Goal: Information Seeking & Learning: Check status

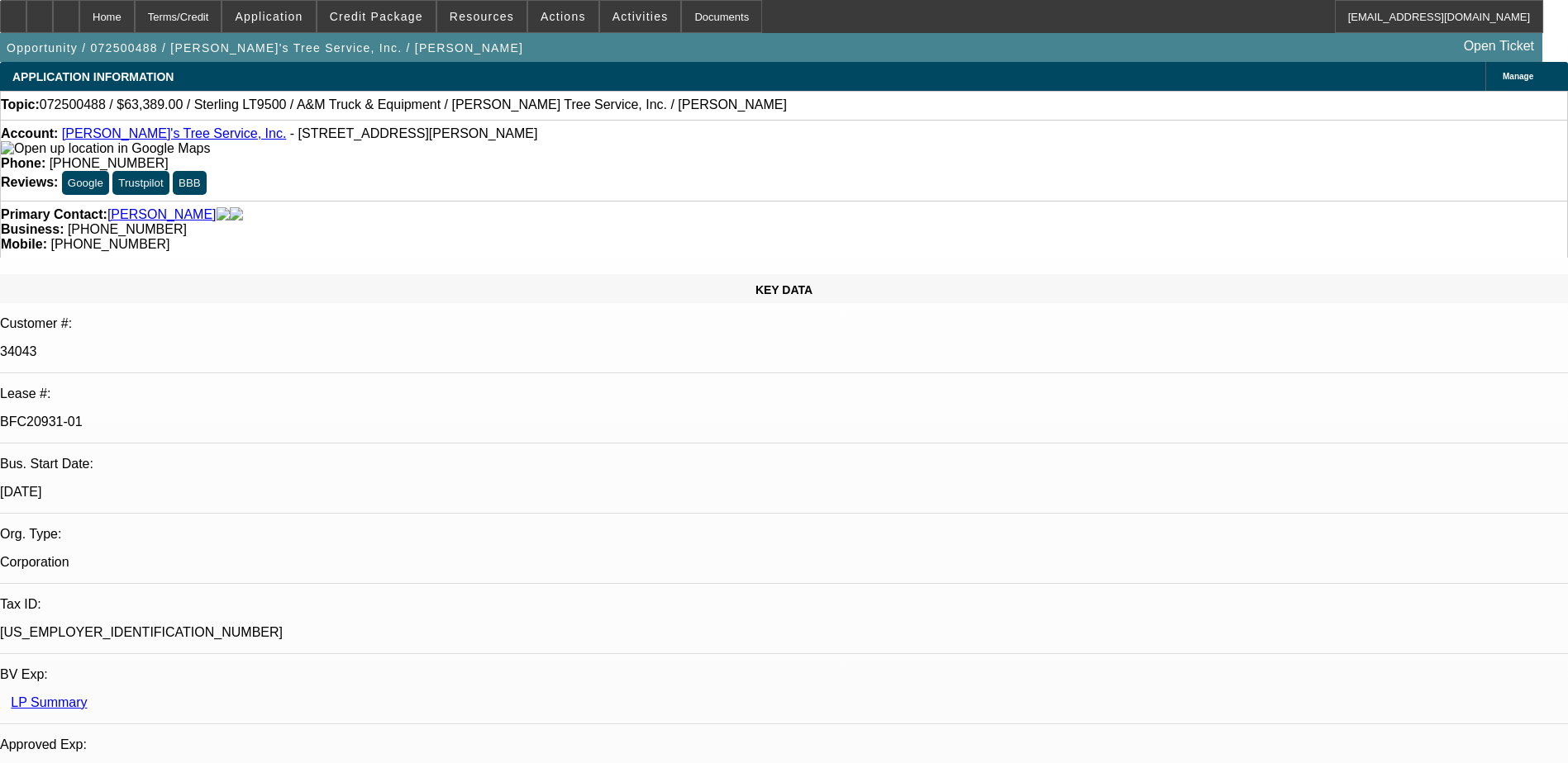
select select "0"
select select "2"
select select "0.1"
select select "0"
select select "2"
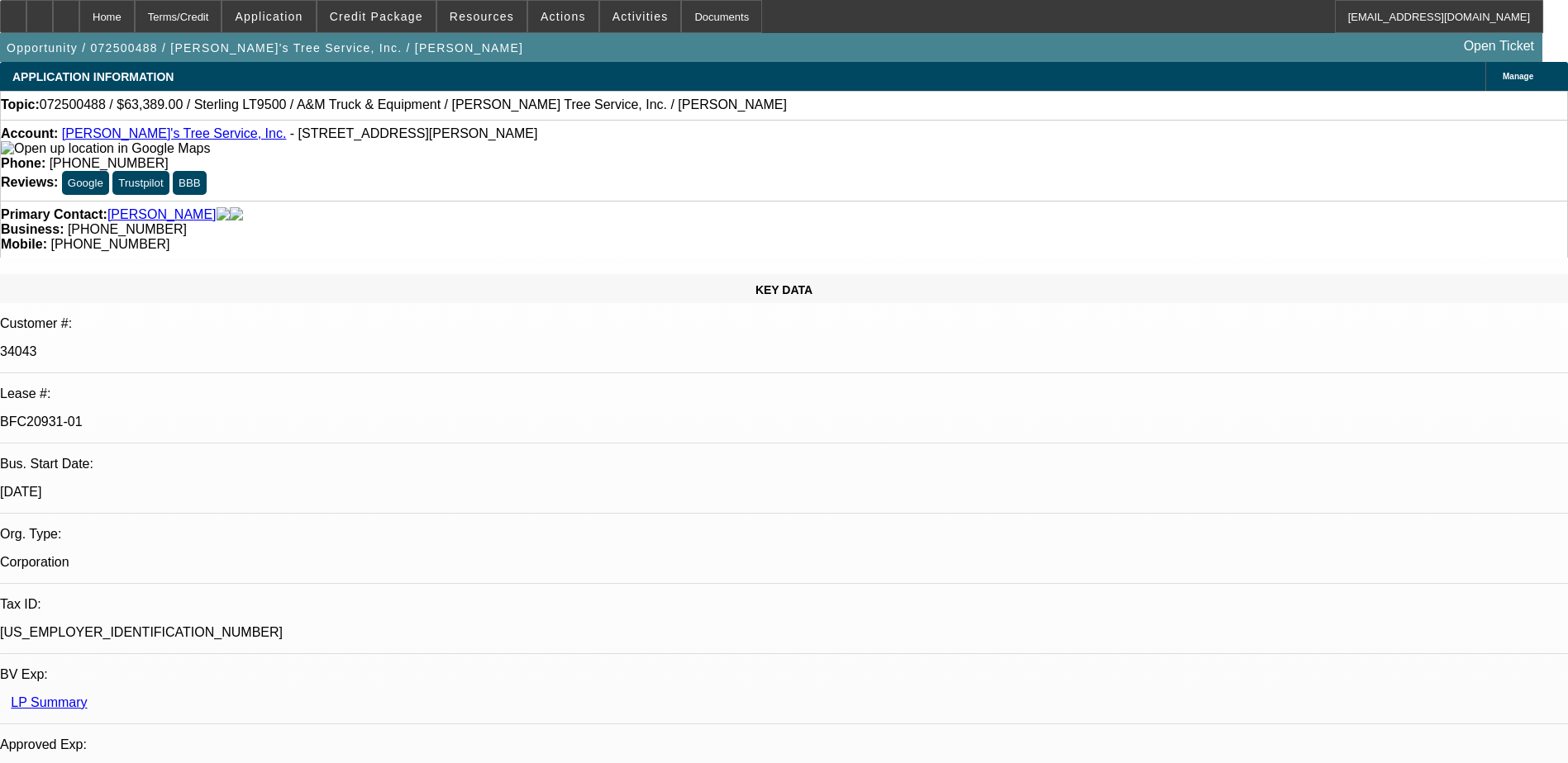
select select "0.1"
select select "0"
select select "2"
select select "0.1"
select select "0"
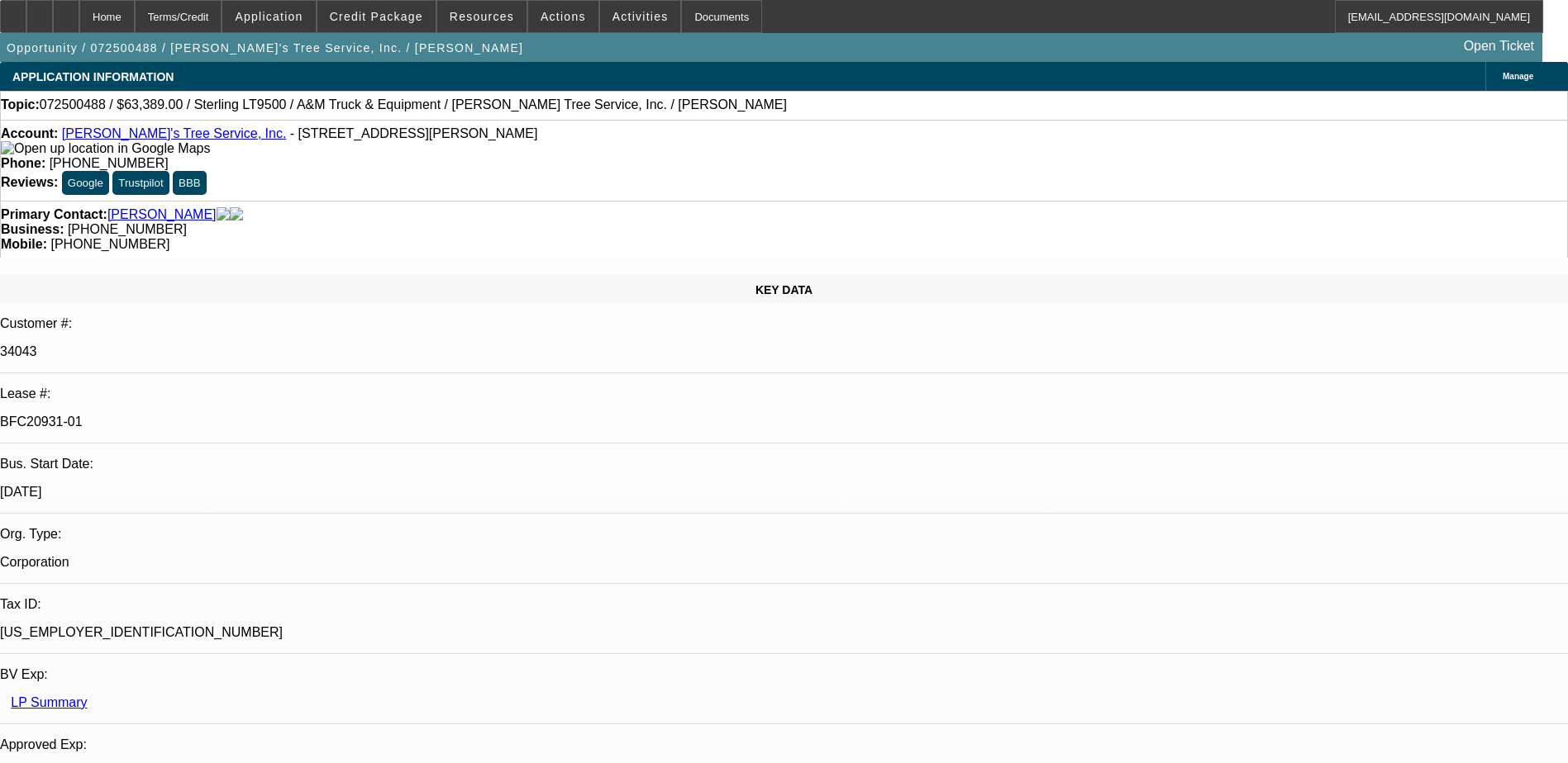
select select "2"
select select "0.1"
select select "1"
select select "2"
select select "4"
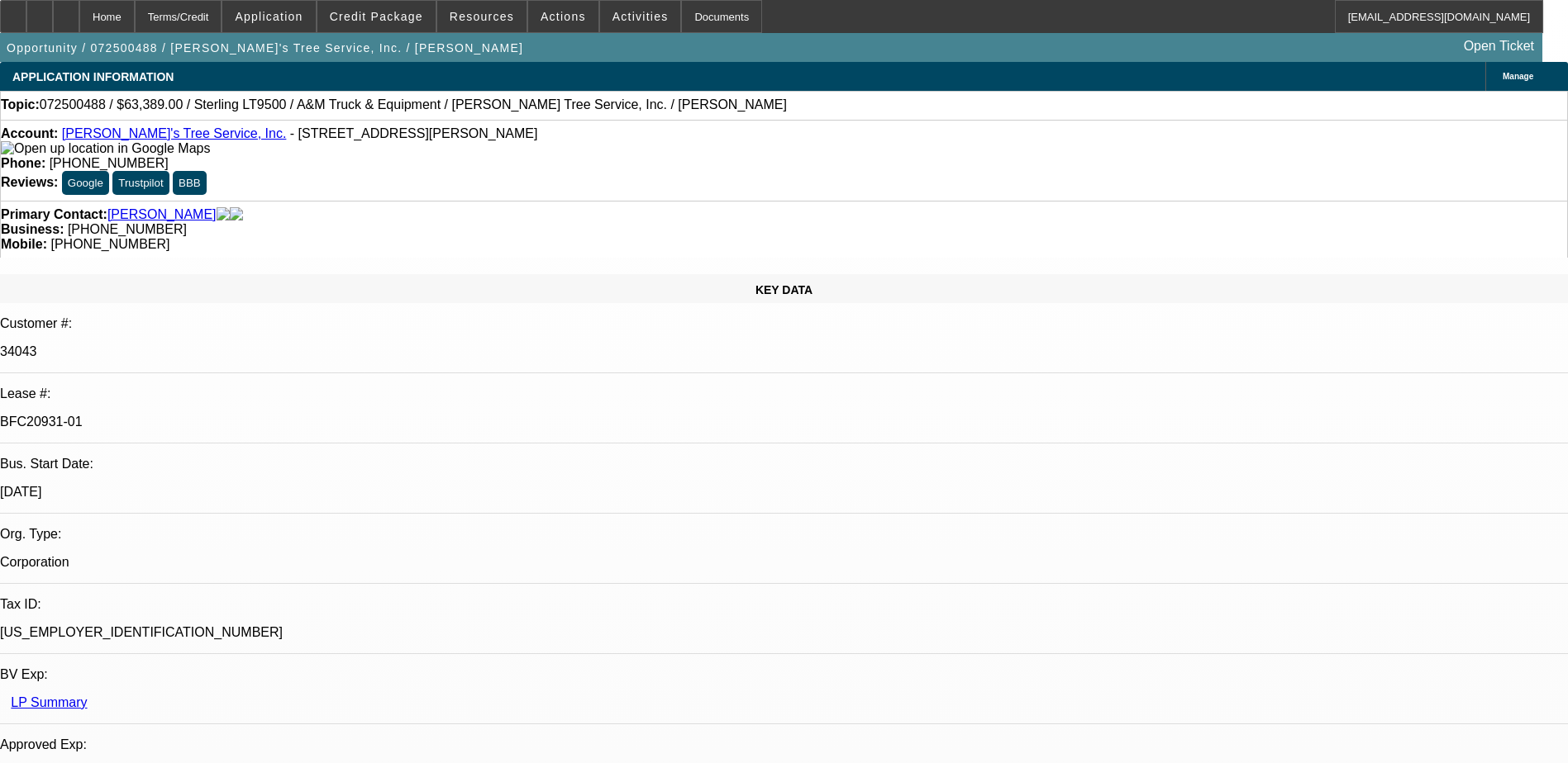
select select "1"
select select "2"
select select "4"
select select "1"
select select "2"
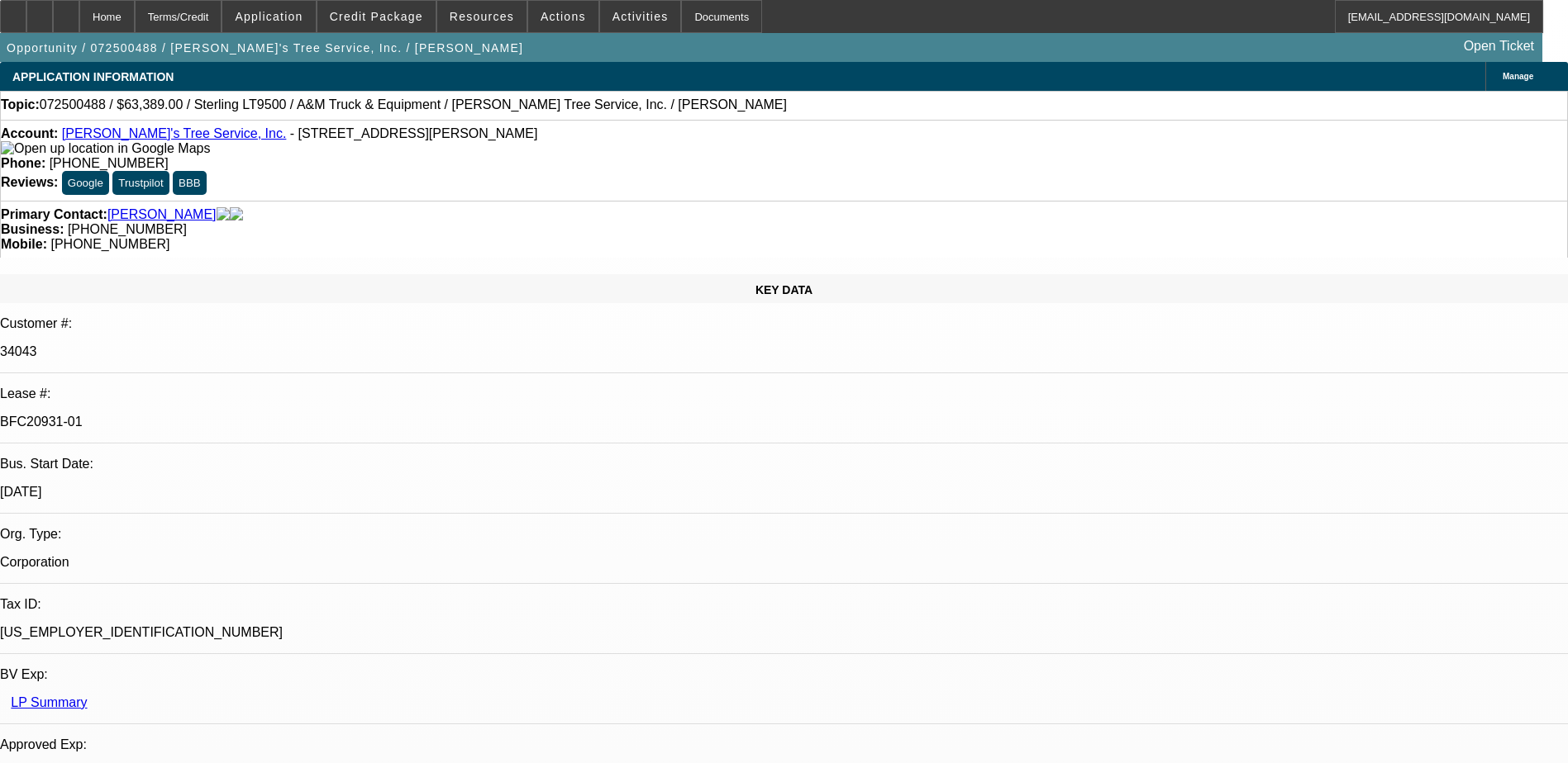
select select "4"
select select "1"
select select "2"
select select "4"
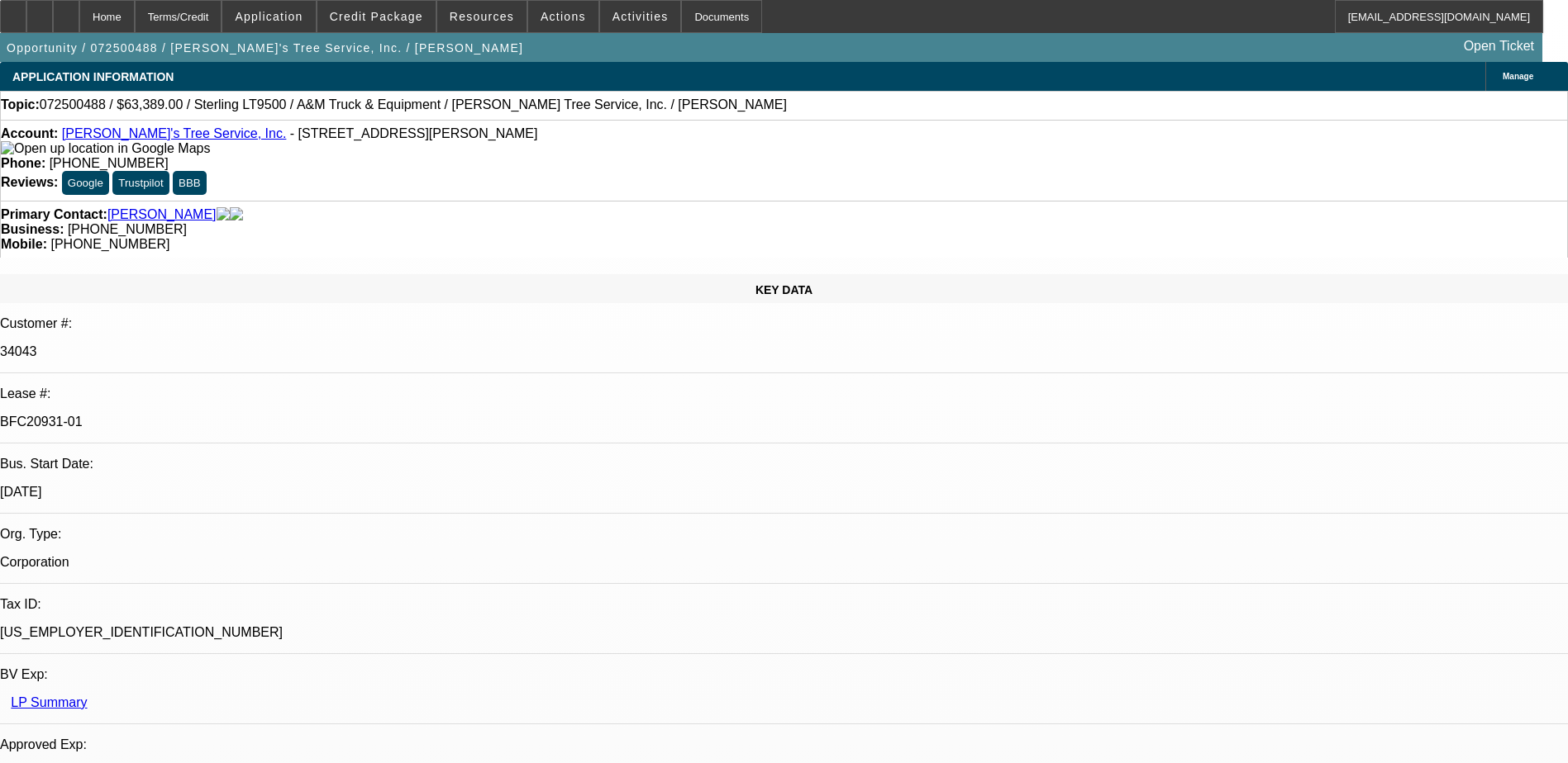
drag, startPoint x: 1142, startPoint y: 360, endPoint x: 1188, endPoint y: 359, distance: 46.0
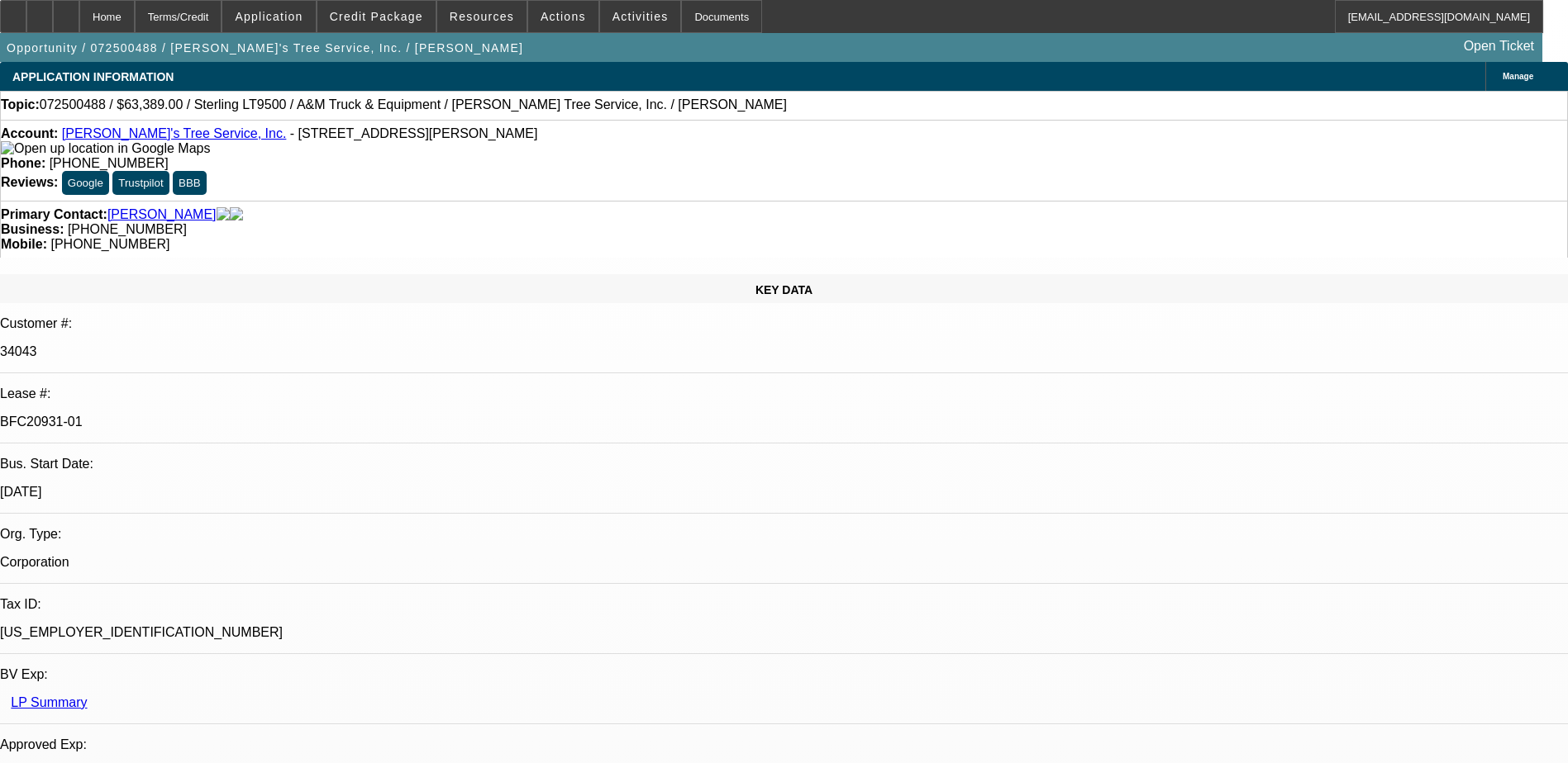
drag, startPoint x: 1153, startPoint y: 366, endPoint x: 1191, endPoint y: 362, distance: 38.2
drag, startPoint x: 1191, startPoint y: 362, endPoint x: 1172, endPoint y: 367, distance: 19.6
drag, startPoint x: 1129, startPoint y: 361, endPoint x: 1188, endPoint y: 361, distance: 59.0
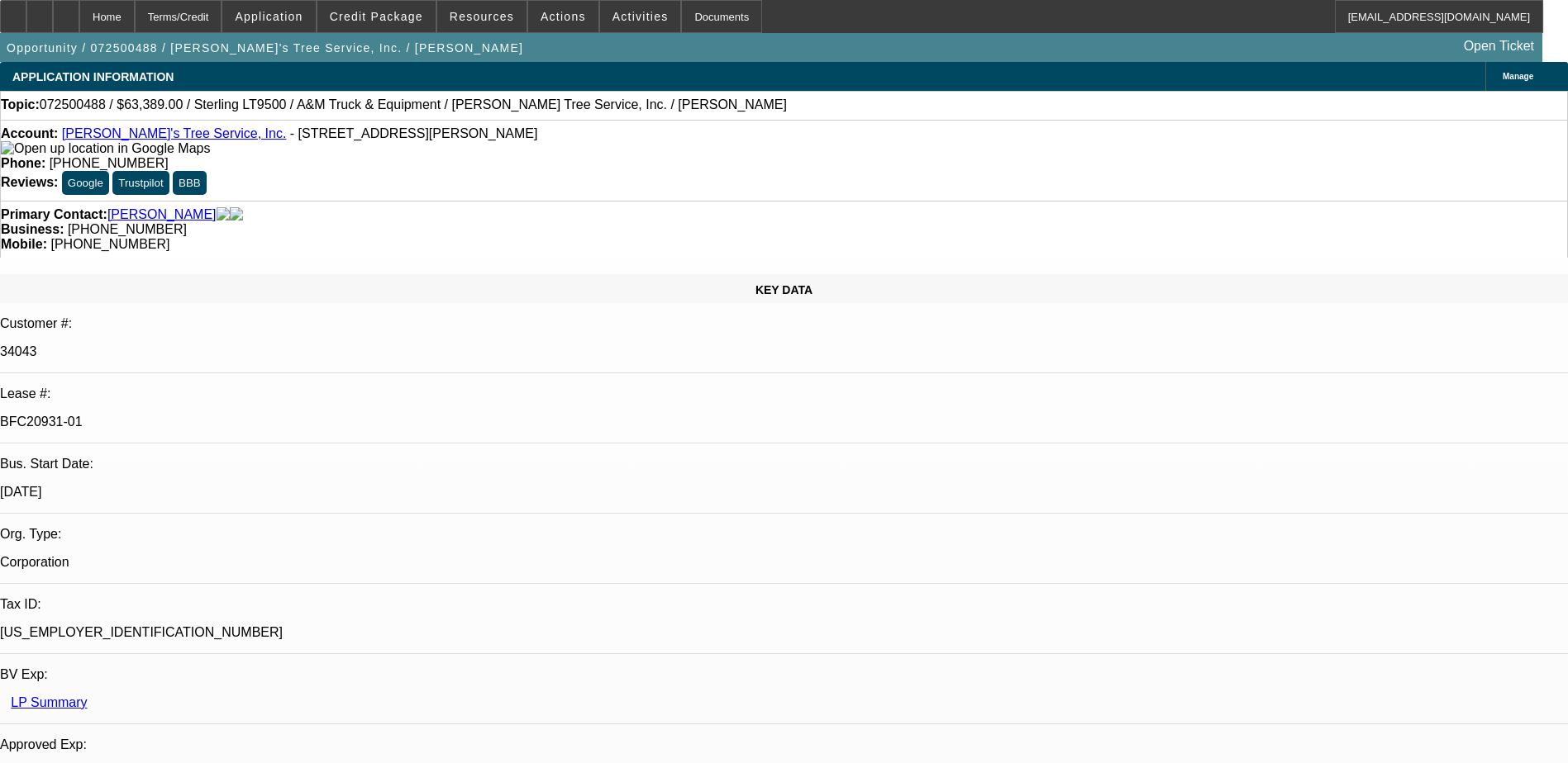
drag, startPoint x: 1188, startPoint y: 361, endPoint x: 1167, endPoint y: 367, distance: 21.8
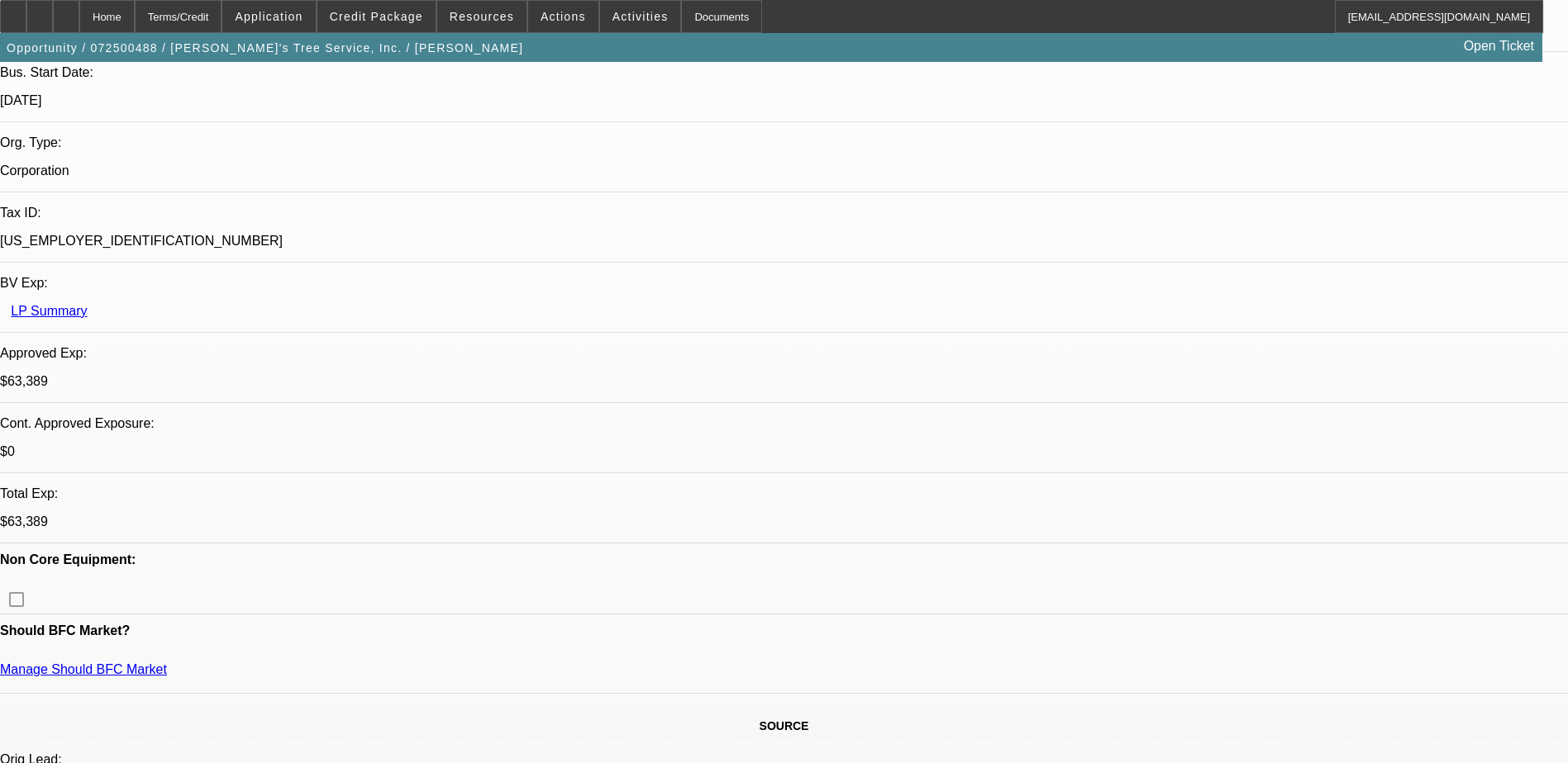
scroll to position [495, 0]
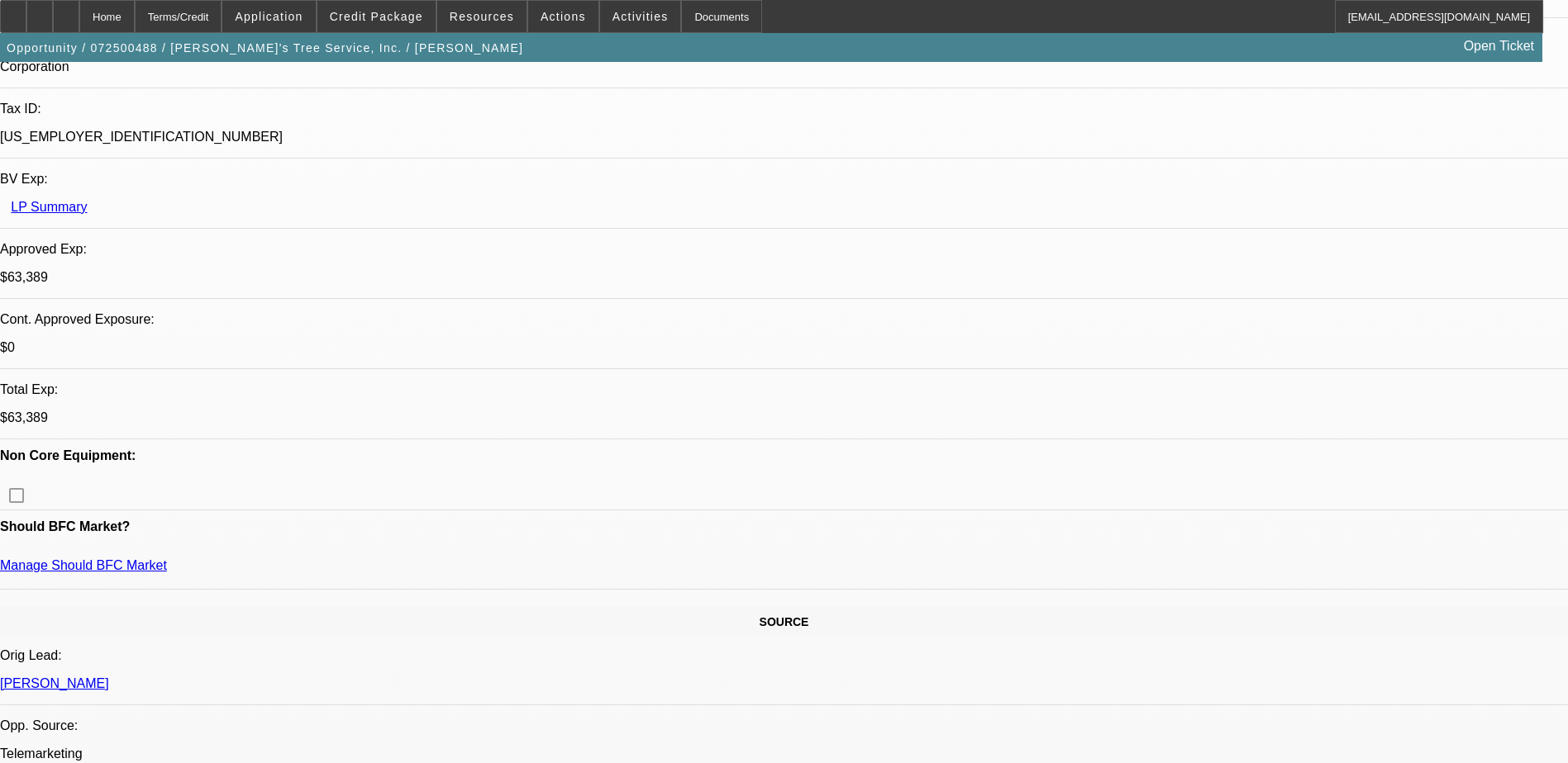
drag, startPoint x: 1097, startPoint y: 358, endPoint x: 1122, endPoint y: 360, distance: 25.1
drag, startPoint x: 1122, startPoint y: 360, endPoint x: 1094, endPoint y: 367, distance: 28.9
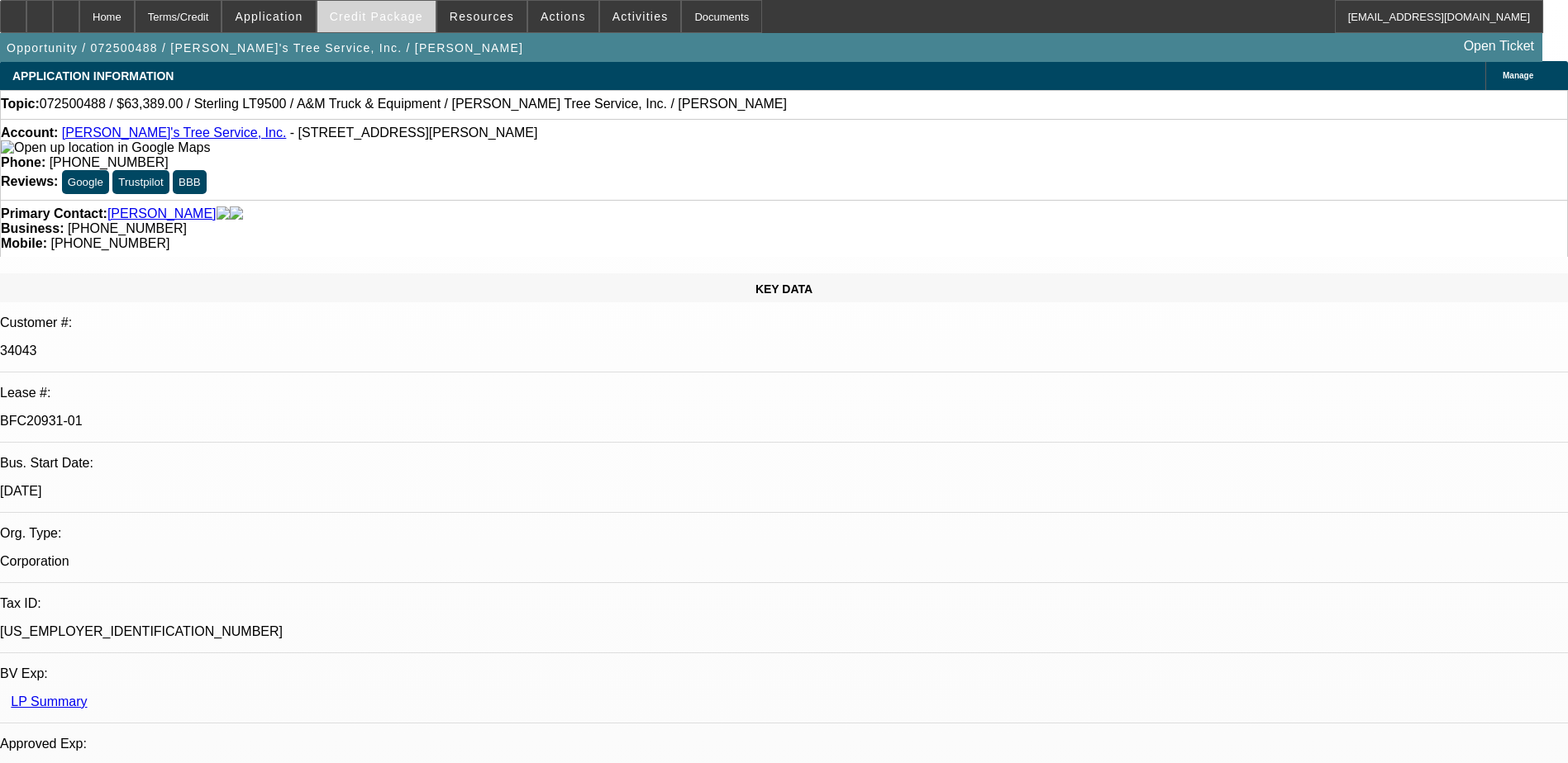
scroll to position [0, 0]
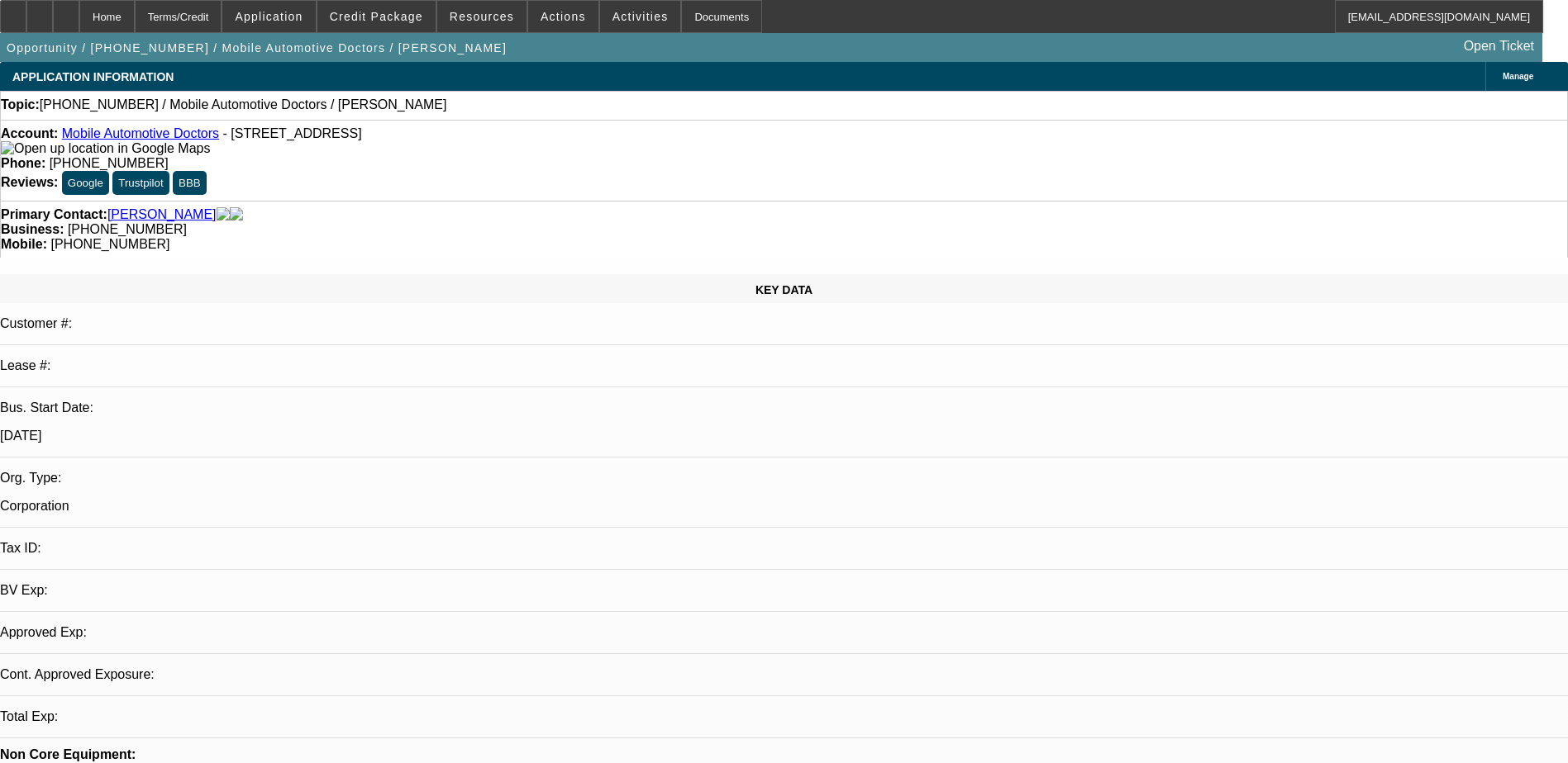
select select "0"
select select "2"
select select "0.1"
select select "1"
select select "2"
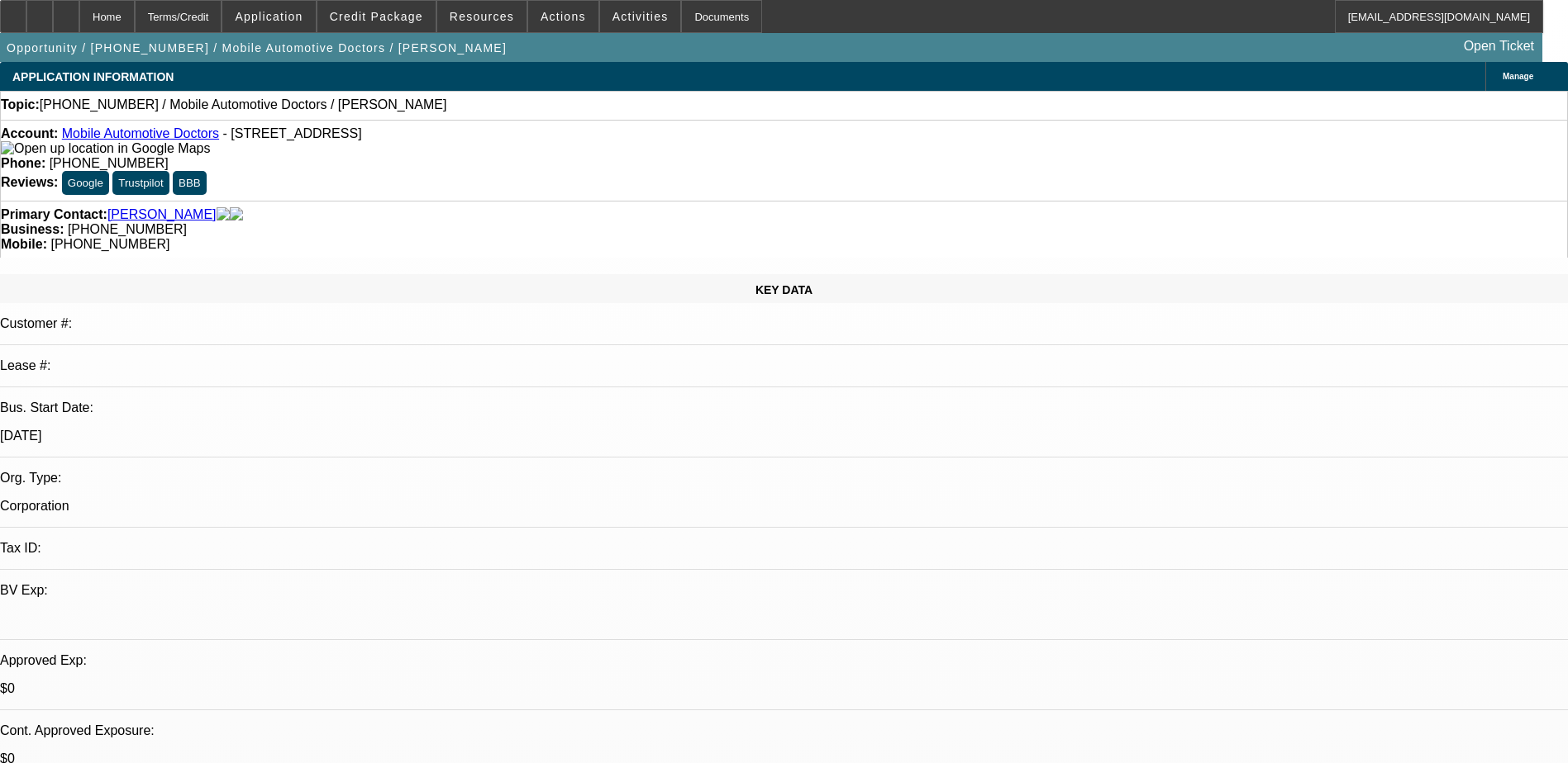
select select "4"
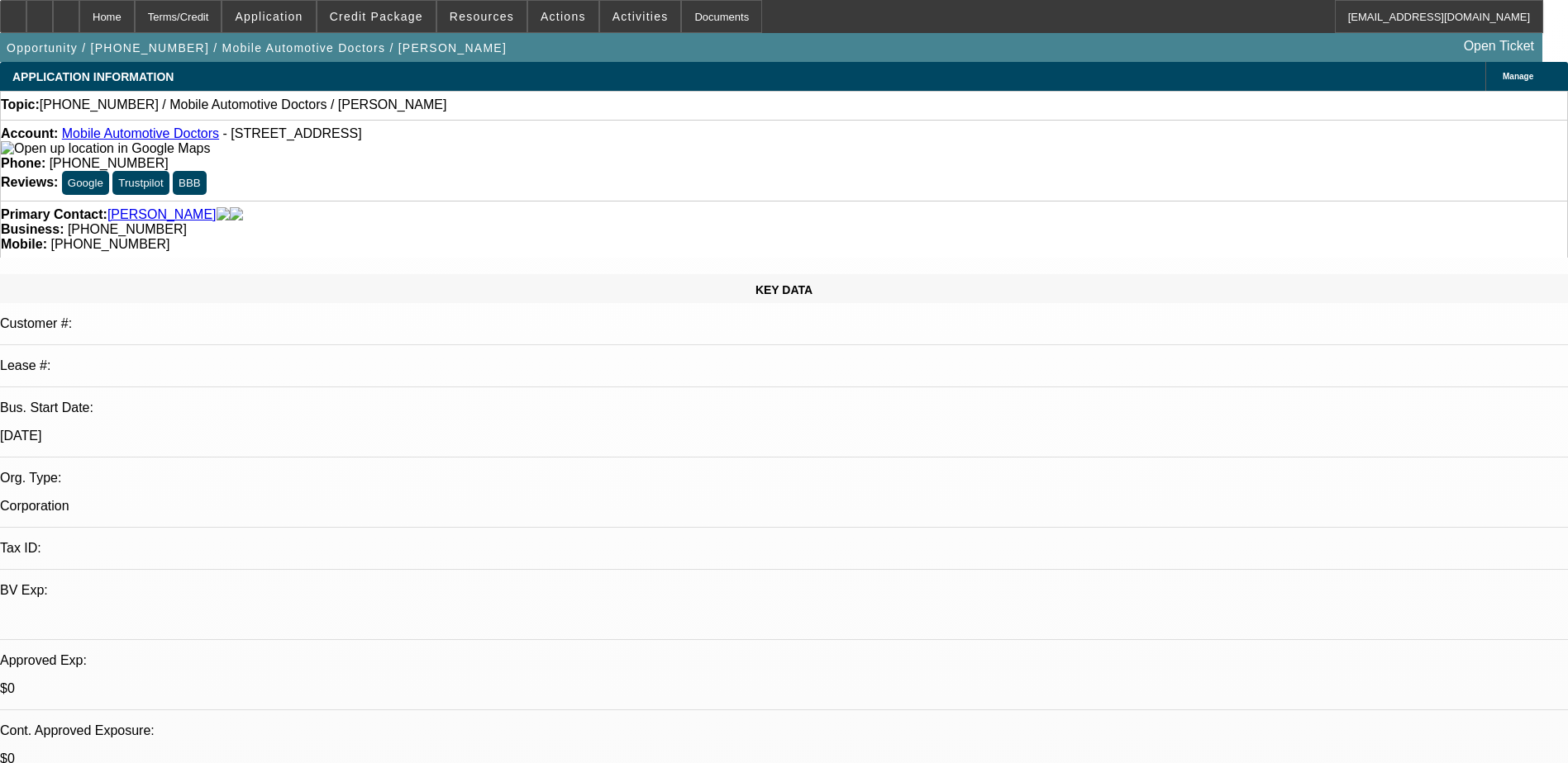
drag, startPoint x: 1269, startPoint y: 196, endPoint x: 1261, endPoint y: 173, distance: 24.4
